Goal: Entertainment & Leisure: Consume media (video, audio)

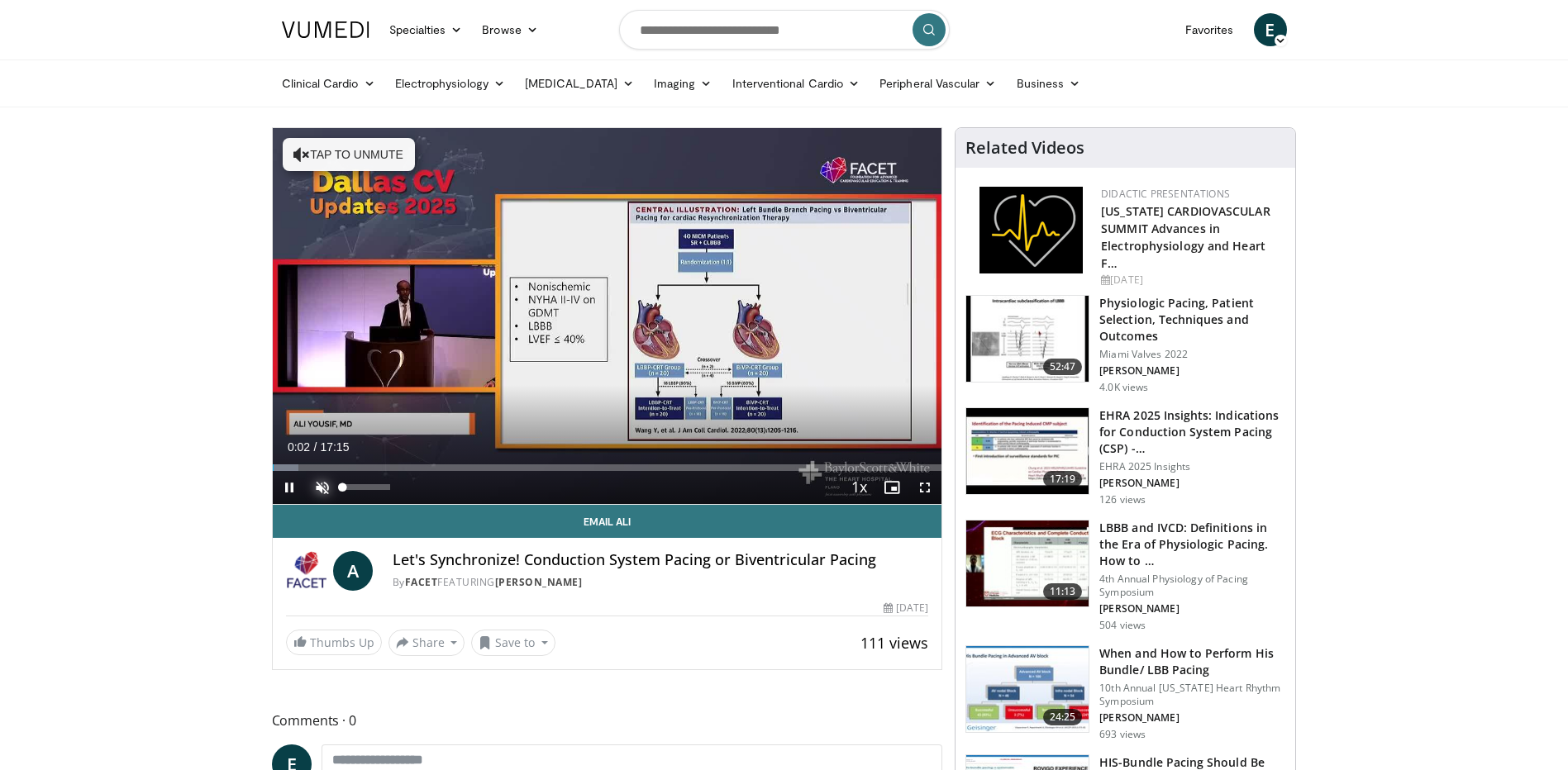
click at [326, 488] on span "Video Player" at bounding box center [322, 487] width 33 height 33
click at [926, 486] on span "Video Player" at bounding box center [925, 487] width 33 height 33
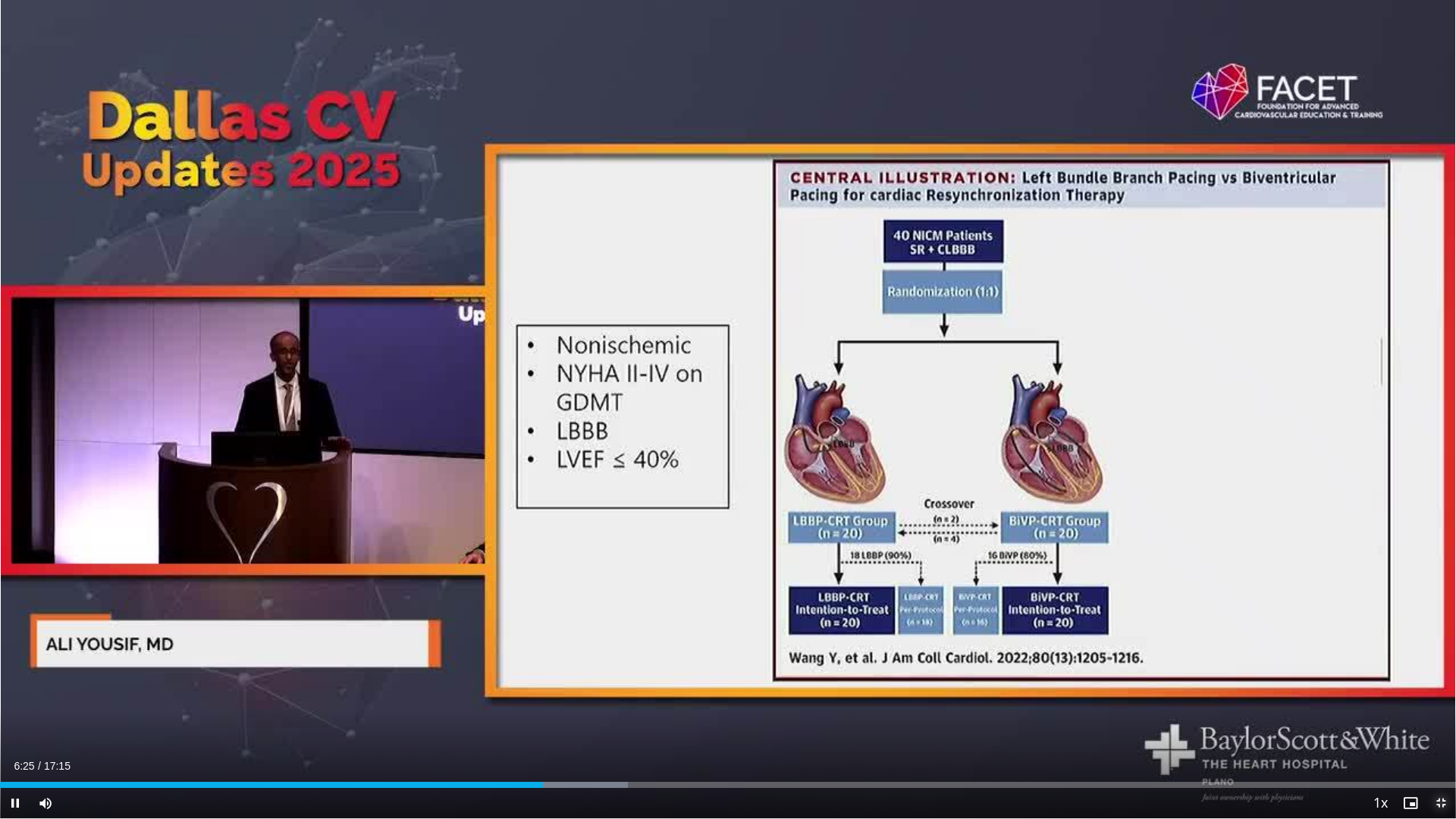
click at [1438, 705] on span "Video Player" at bounding box center [1441, 802] width 30 height 30
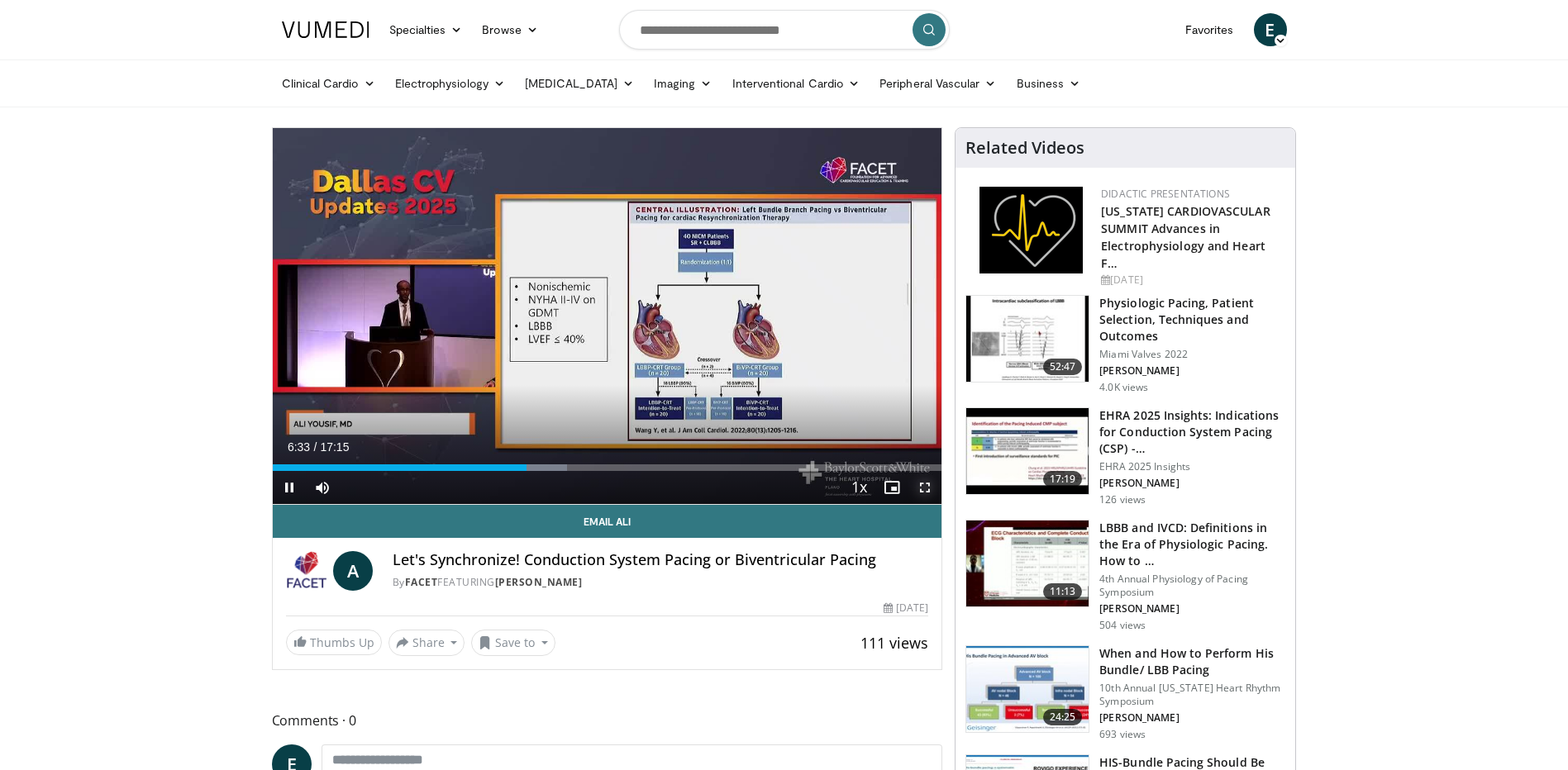
click at [928, 486] on span "Video Player" at bounding box center [925, 487] width 33 height 33
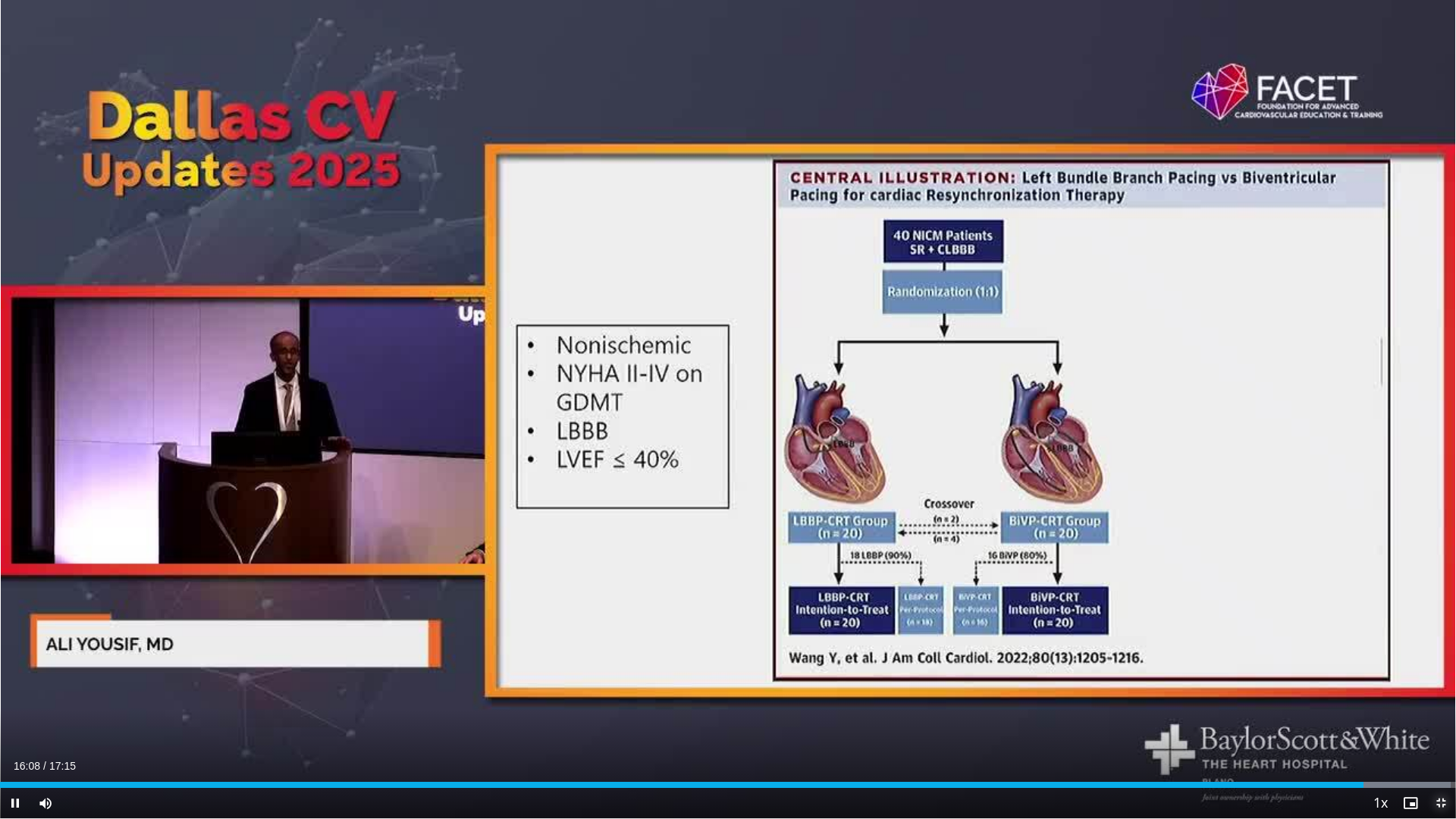
click at [1438, 705] on span "Video Player" at bounding box center [1441, 802] width 30 height 30
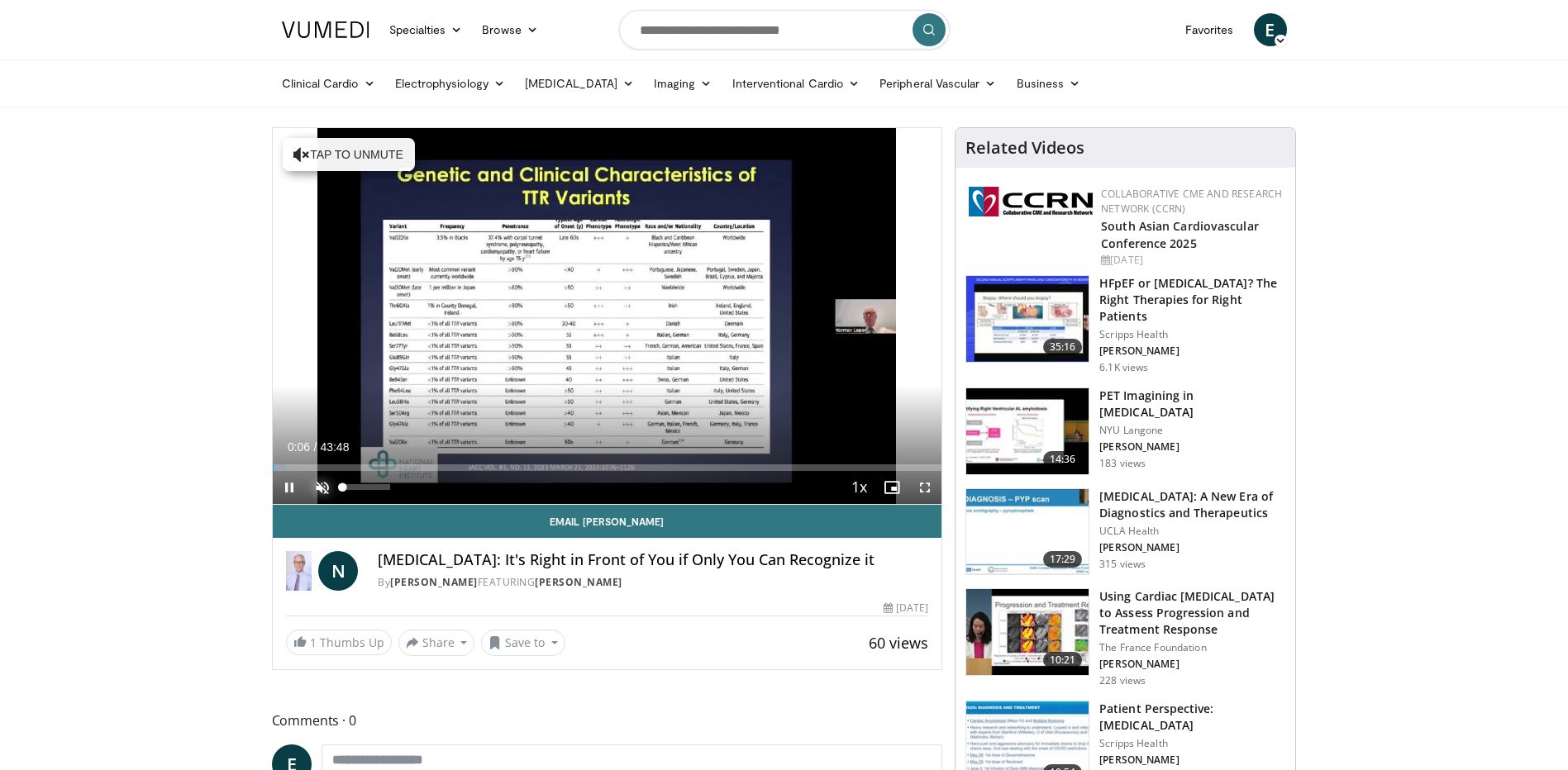
click at [322, 482] on span "Video Player" at bounding box center [322, 487] width 33 height 33
click at [927, 485] on span "Video Player" at bounding box center [925, 487] width 33 height 33
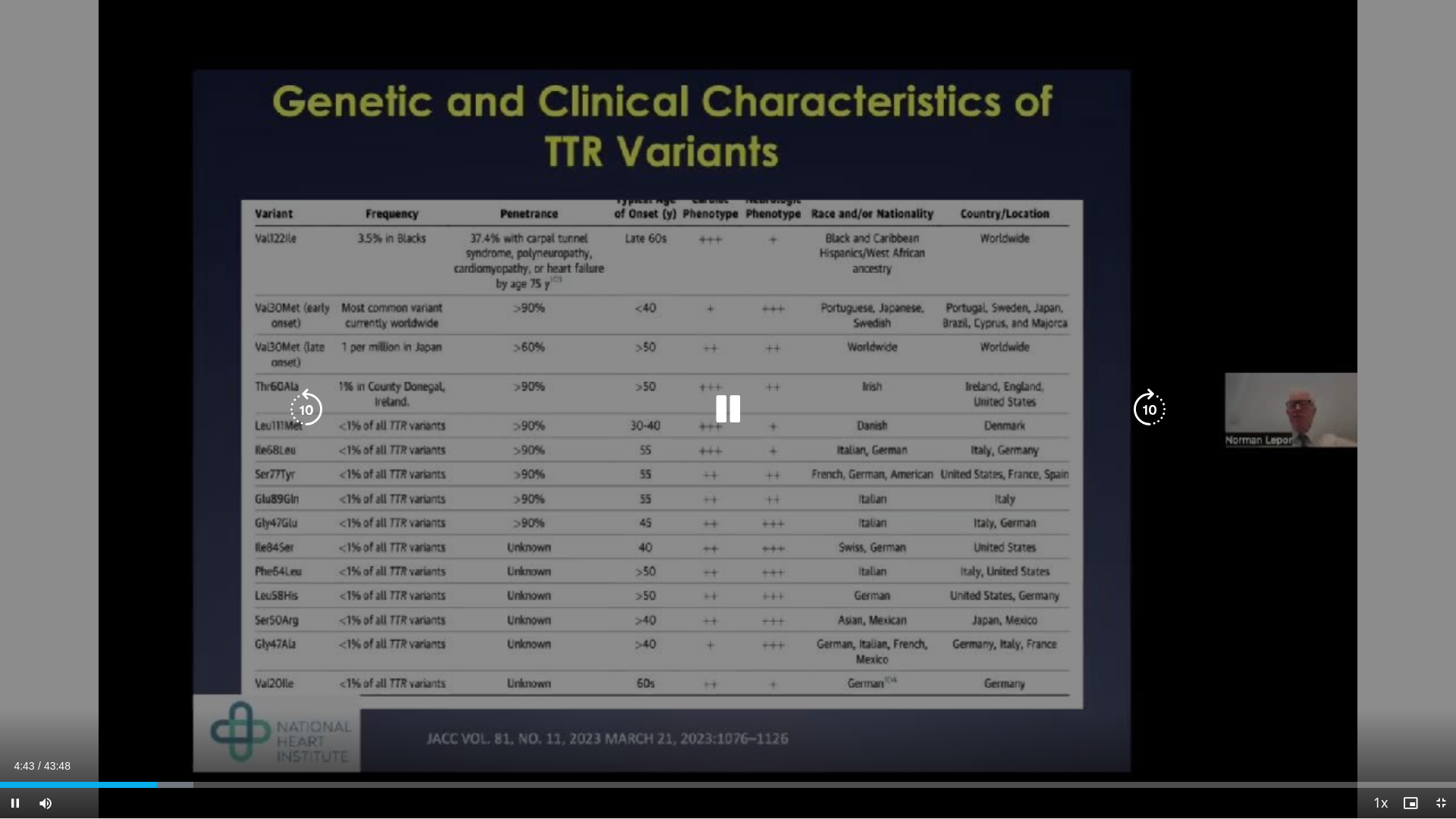
click at [634, 494] on div "10 seconds Tap to unmute" at bounding box center [728, 409] width 1456 height 818
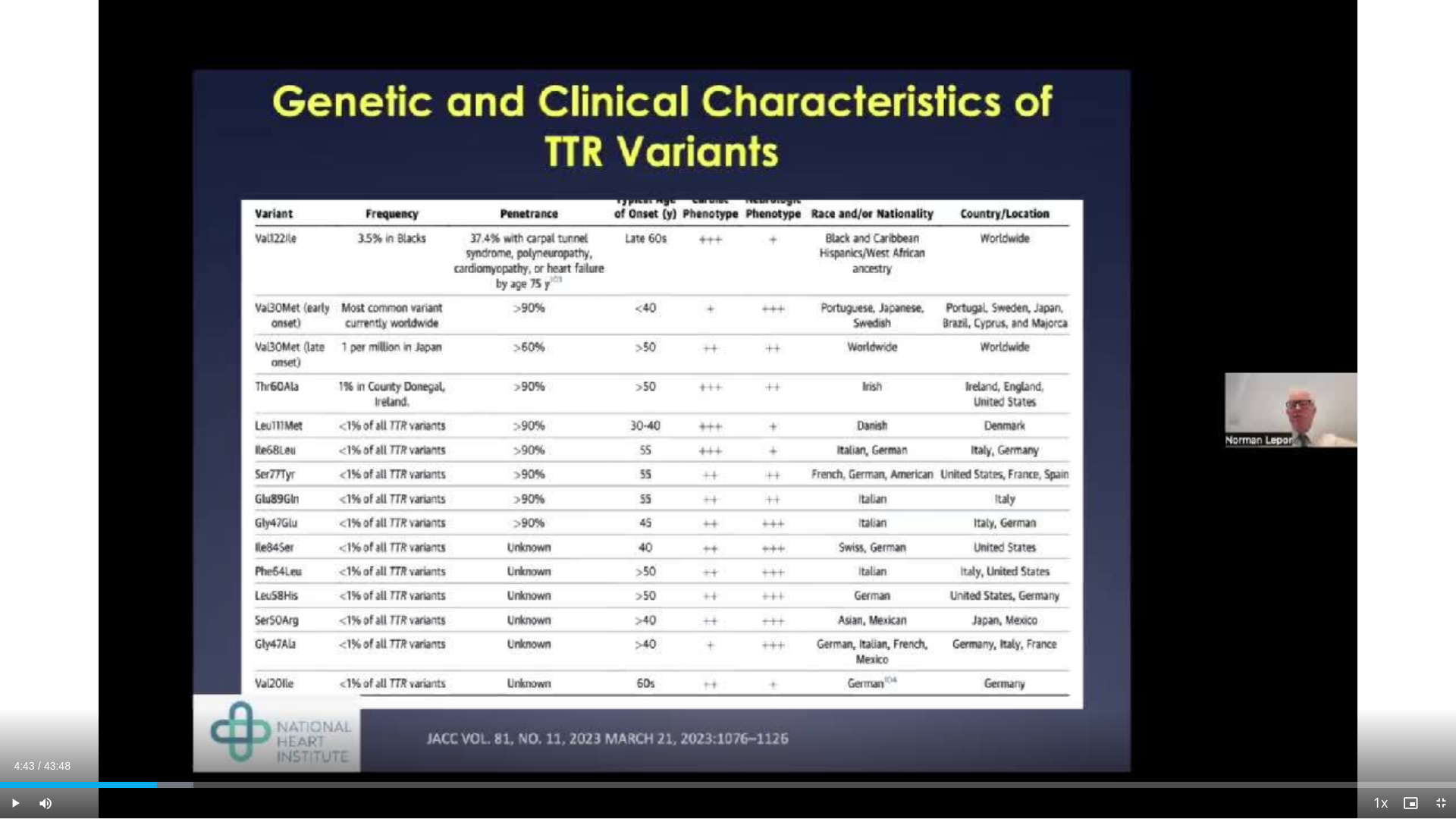
click at [634, 494] on div "10 seconds Tap to unmute" at bounding box center [728, 409] width 1456 height 818
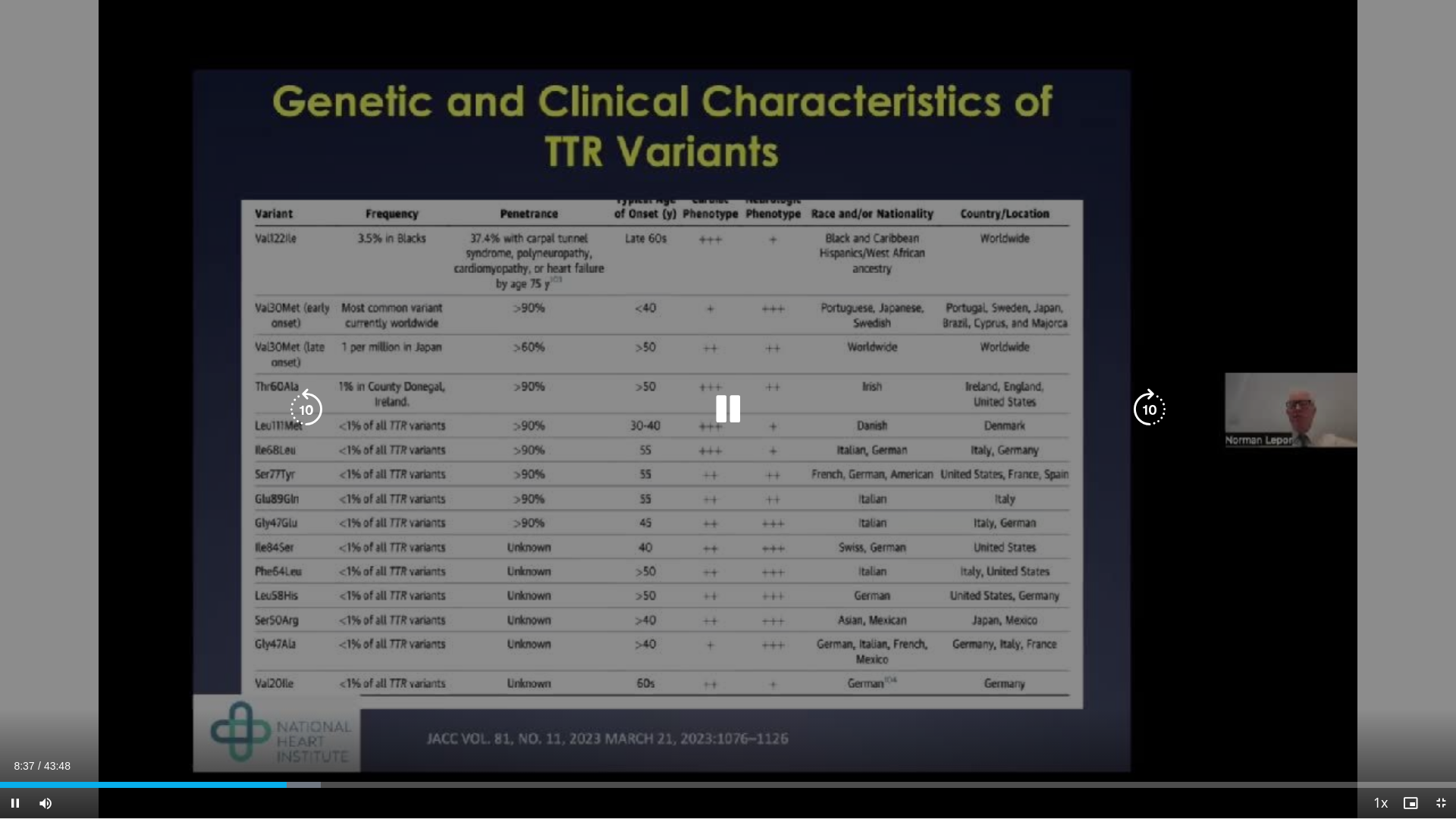
click at [830, 400] on div "Video Player" at bounding box center [728, 409] width 874 height 30
click at [729, 411] on icon "Video Player" at bounding box center [728, 409] width 43 height 43
click at [727, 322] on div "10 seconds Tap to unmute" at bounding box center [728, 409] width 1456 height 818
click at [775, 392] on div "10 seconds Tap to unmute" at bounding box center [728, 409] width 1456 height 818
click at [687, 552] on div "10 seconds Tap to unmute" at bounding box center [728, 409] width 1456 height 818
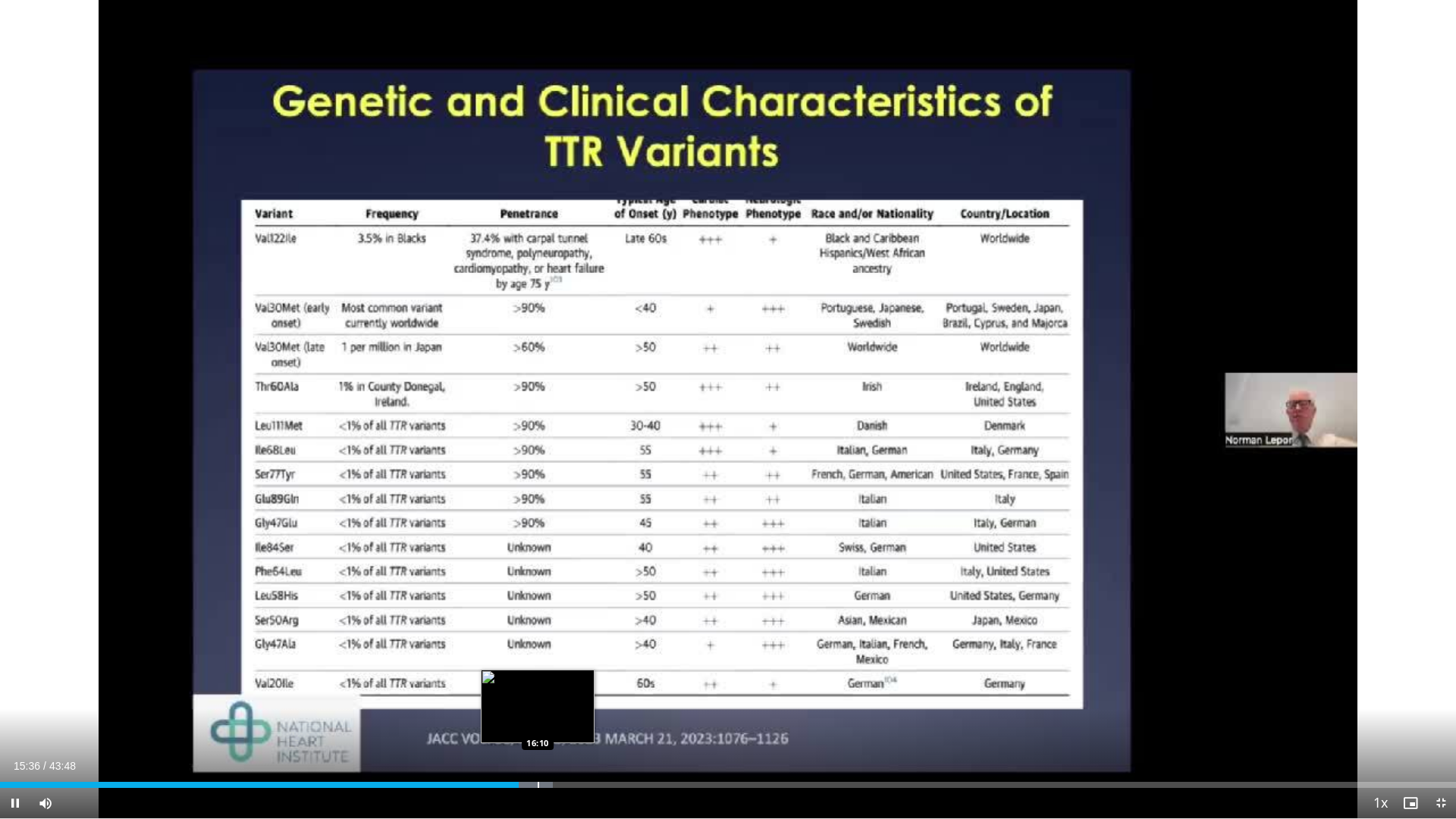
click at [538, 705] on div "Progress Bar" at bounding box center [539, 784] width 2 height 6
click at [569, 705] on div "Loaded : 39.51% 17:06 17:06" at bounding box center [728, 780] width 1456 height 14
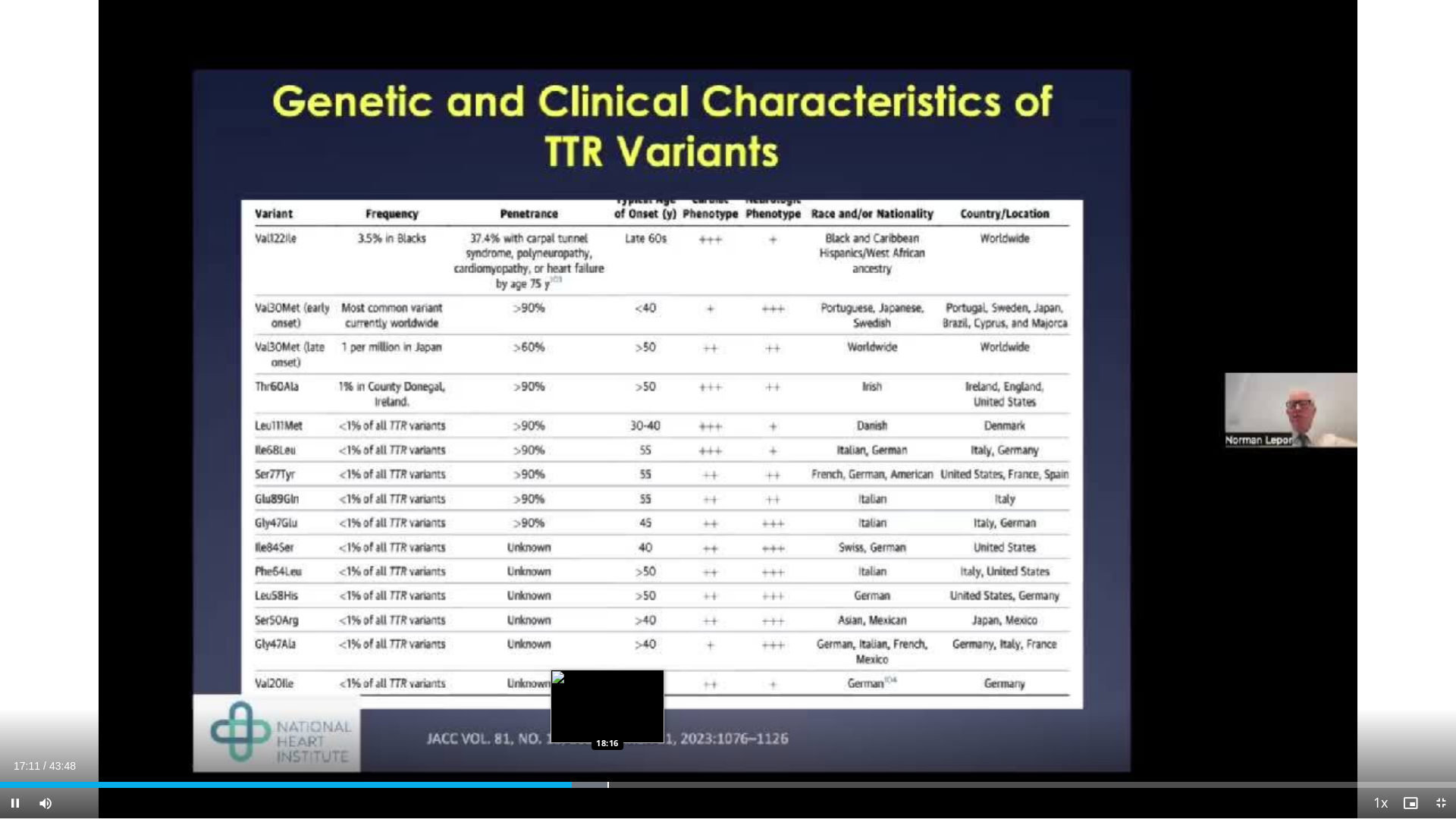
click at [608, 705] on div "Progress Bar" at bounding box center [608, 784] width 2 height 6
click at [648, 705] on div "Loaded : 44.83% 19:29 19:30" at bounding box center [728, 784] width 1456 height 6
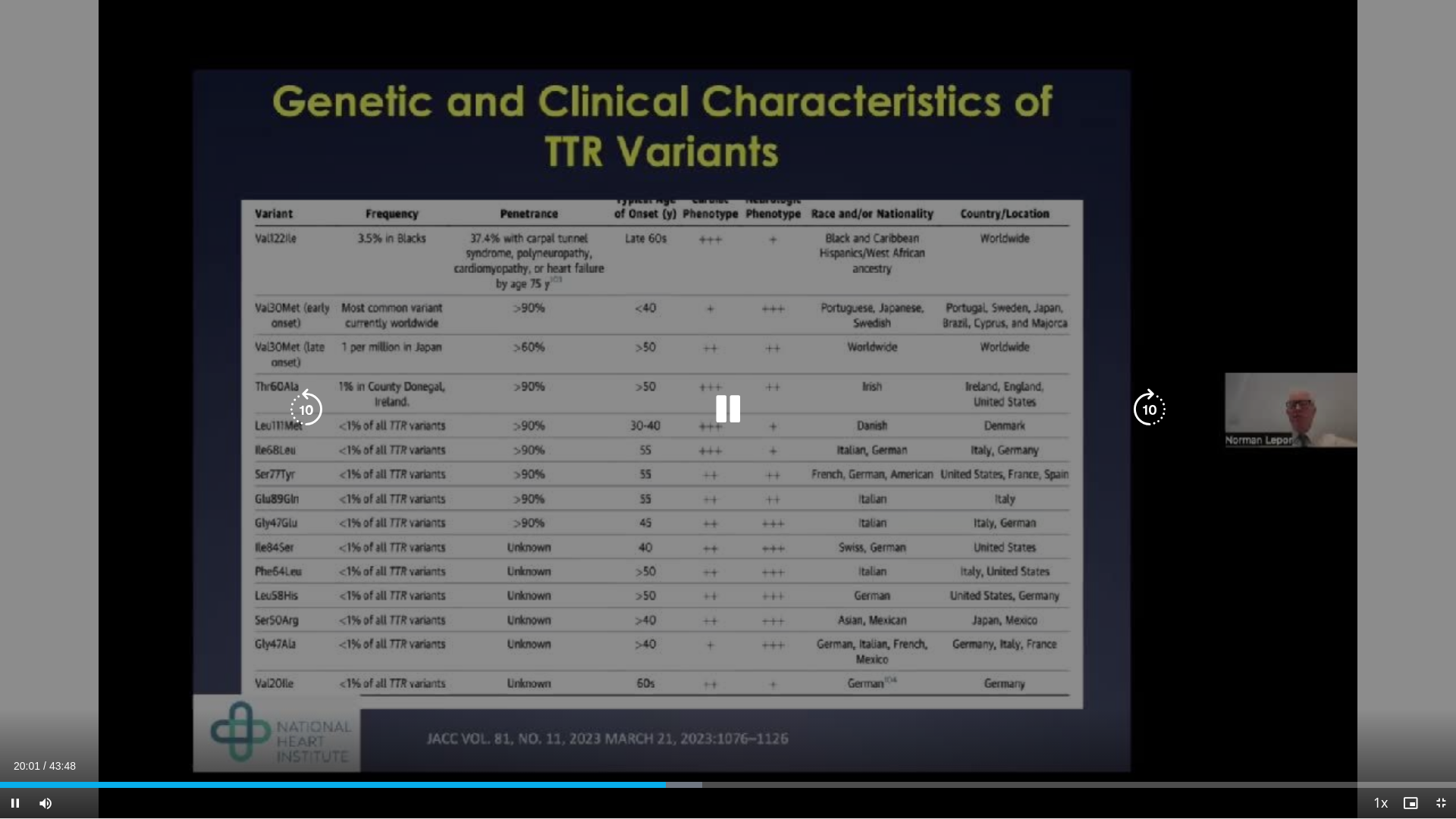
click at [746, 594] on div "10 seconds Tap to unmute" at bounding box center [728, 409] width 1456 height 818
click at [689, 702] on div "10 seconds Tap to unmute" at bounding box center [728, 409] width 1456 height 818
click at [607, 628] on div "10 seconds Tap to unmute" at bounding box center [728, 409] width 1456 height 818
click at [697, 538] on div "10 seconds Tap to unmute" at bounding box center [728, 409] width 1456 height 818
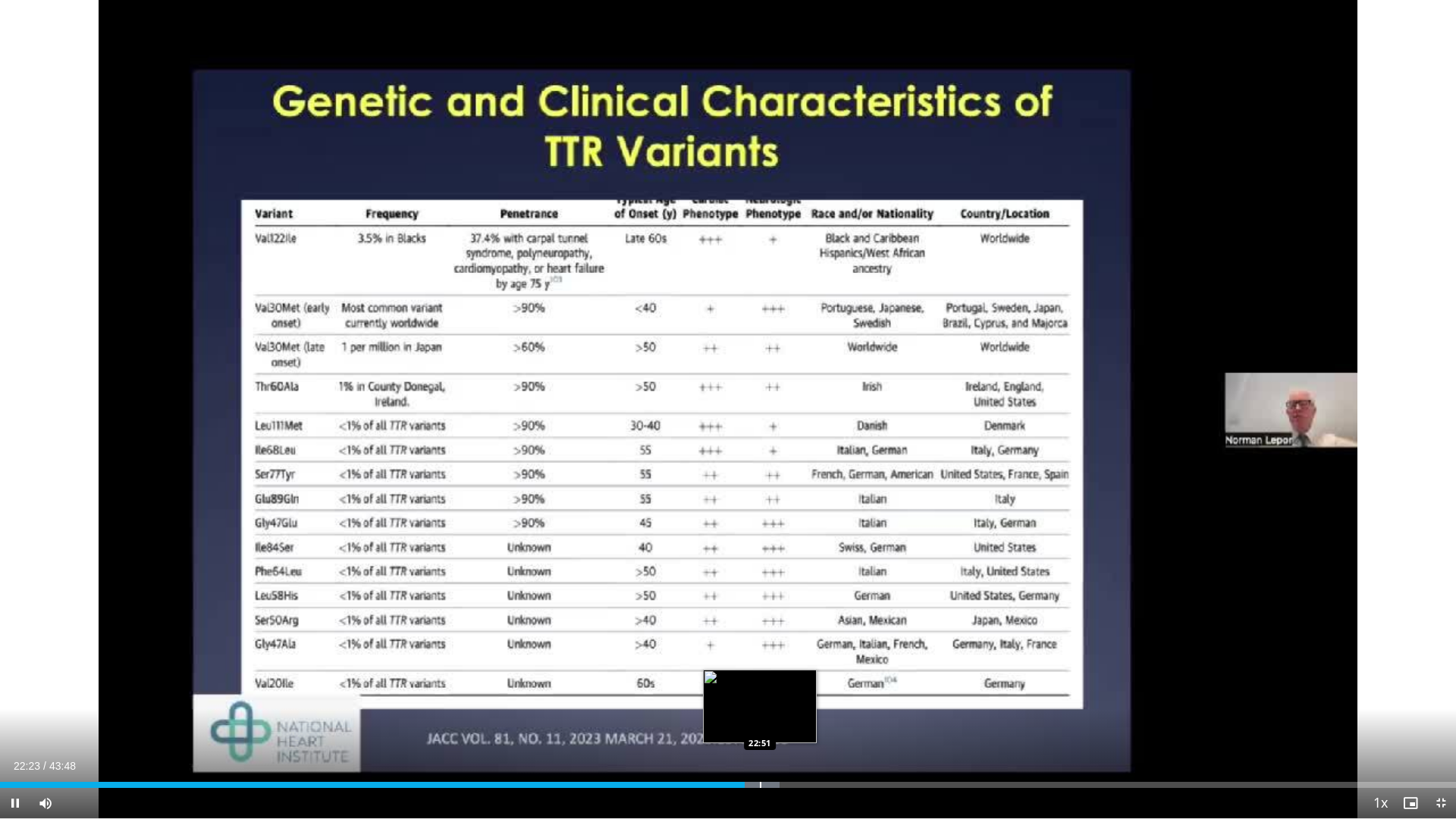
click at [760, 705] on div "Loaded : 53.56% 22:23 22:51" at bounding box center [728, 780] width 1456 height 14
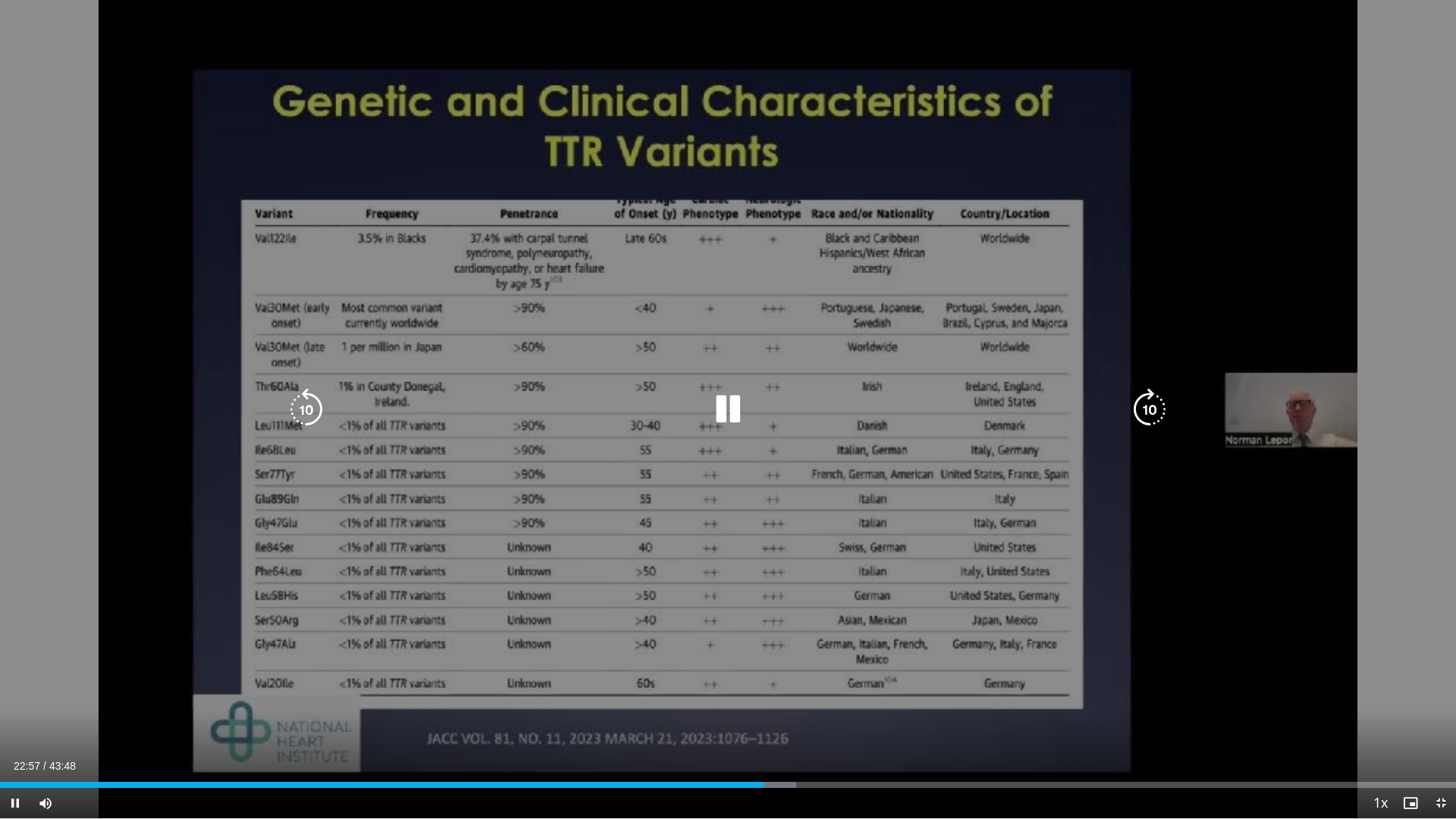
click at [732, 414] on icon "Video Player" at bounding box center [728, 409] width 43 height 43
